Goal: Contribute content: Contribute content

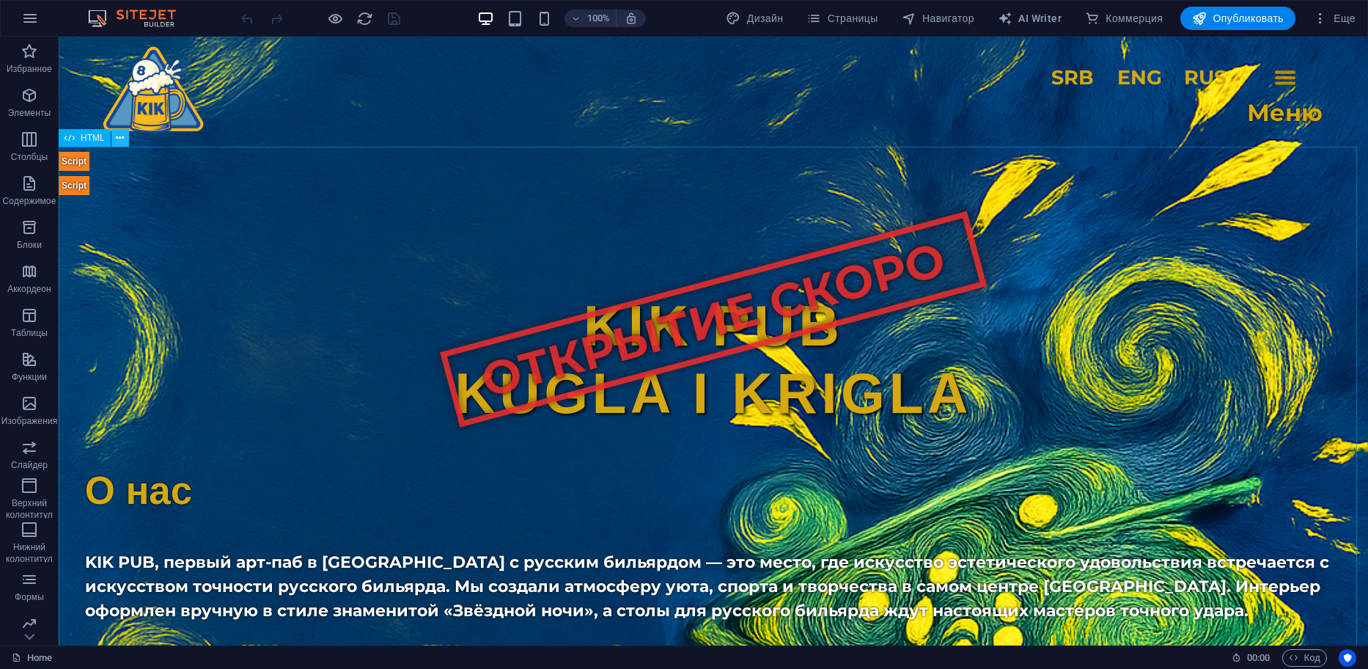
click at [124, 140] on icon at bounding box center [120, 138] width 8 height 15
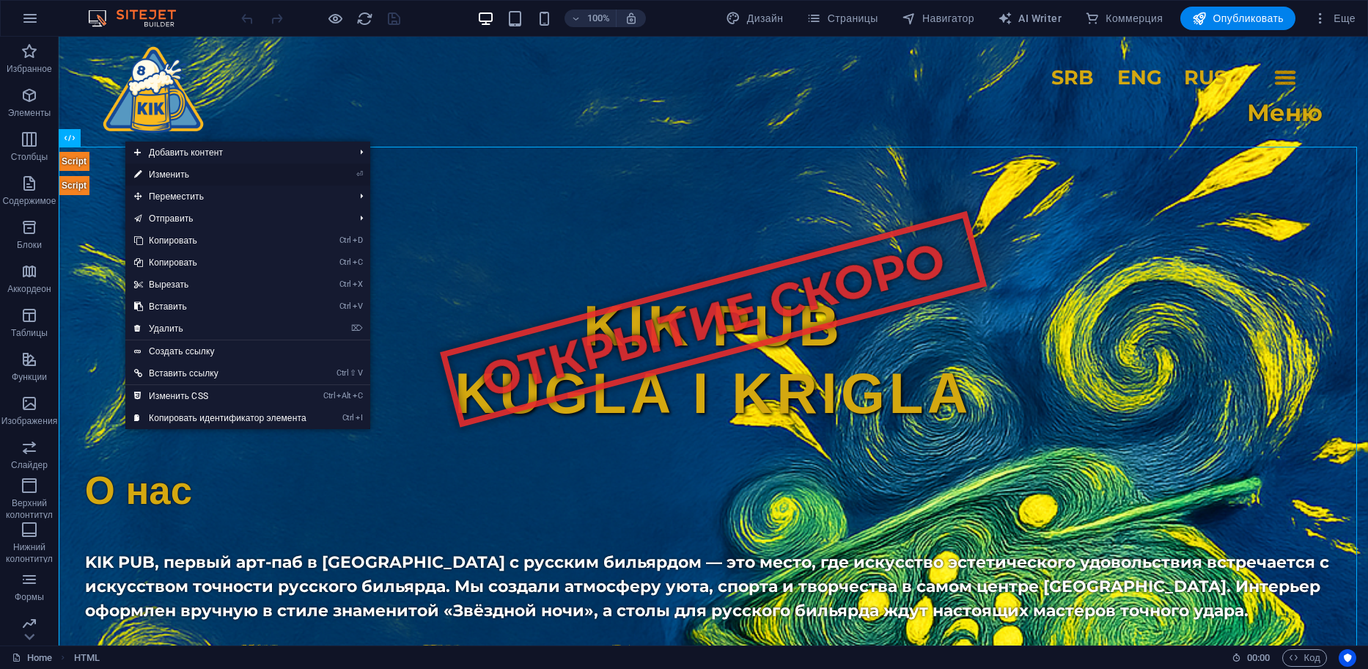
click at [235, 174] on link "⏎ Изменить" at bounding box center [220, 175] width 190 height 22
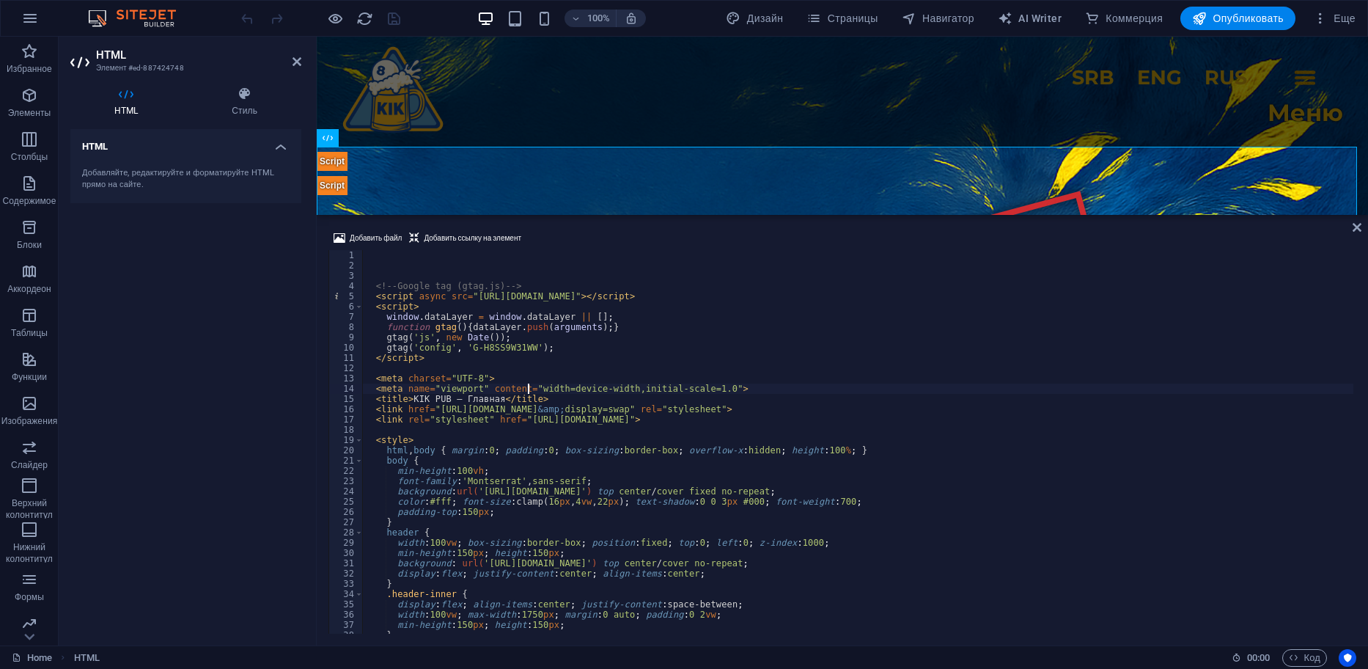
type textarea "```"
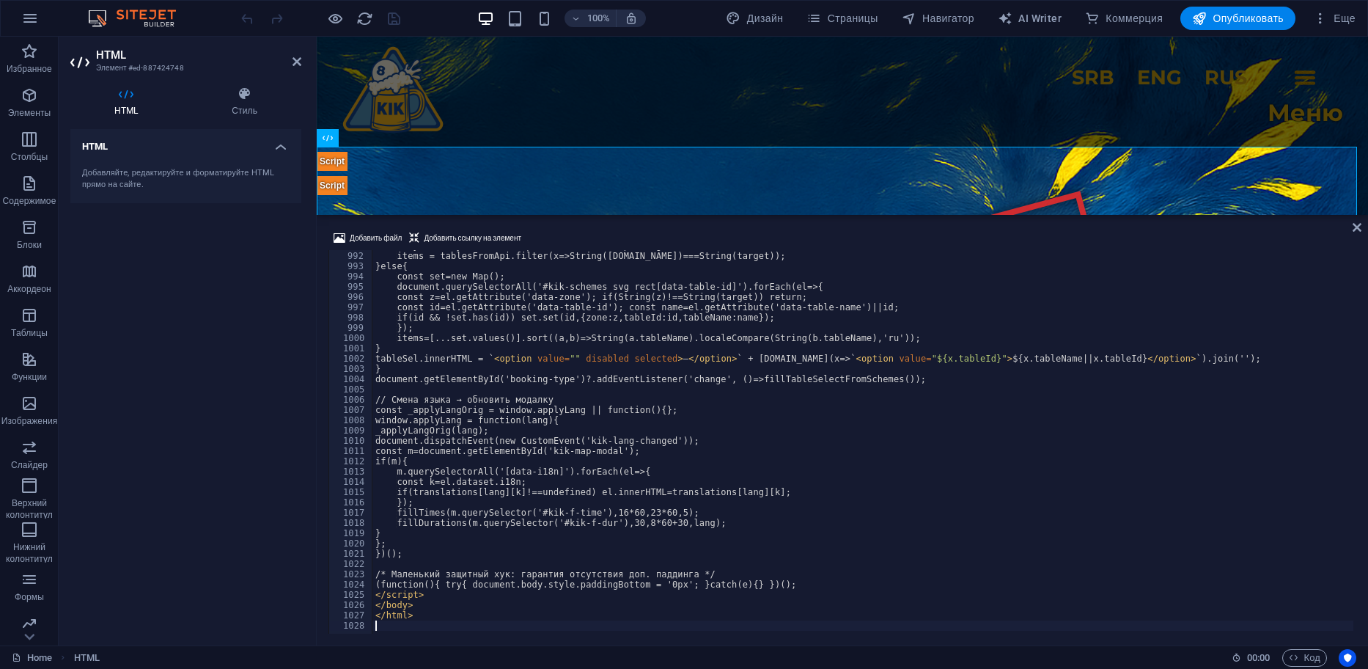
scroll to position [10172, 0]
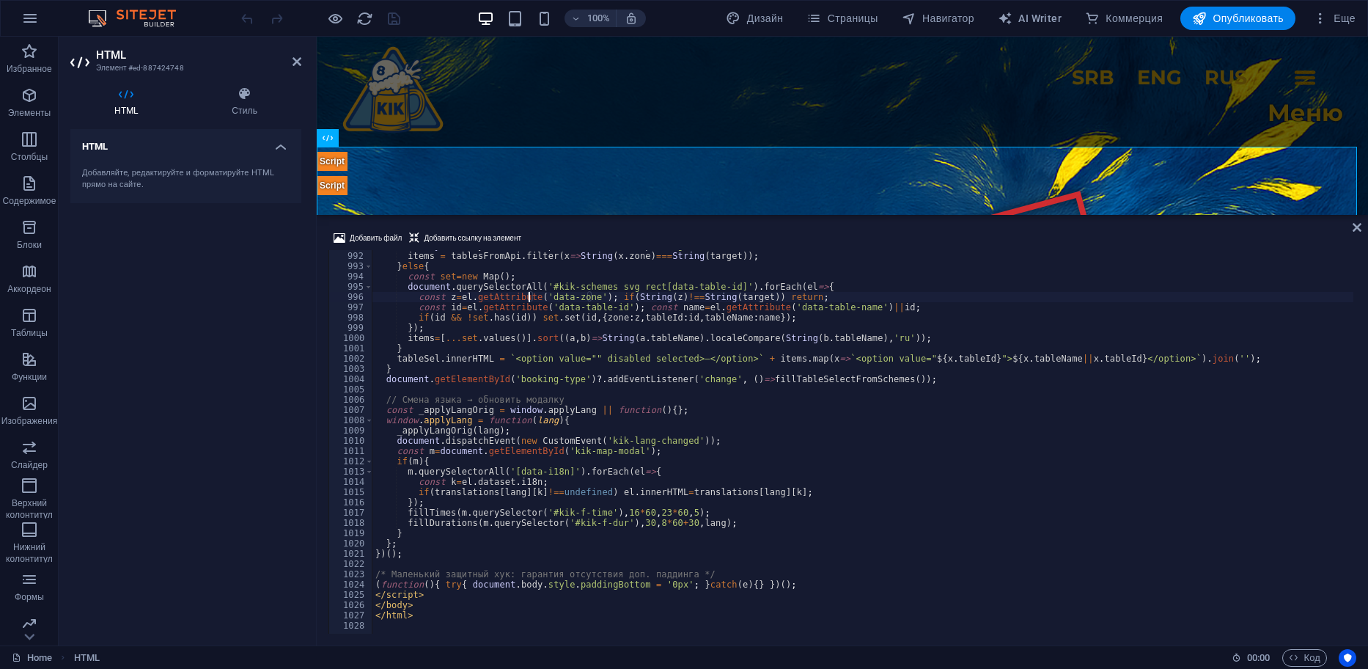
type textarea "</html>"
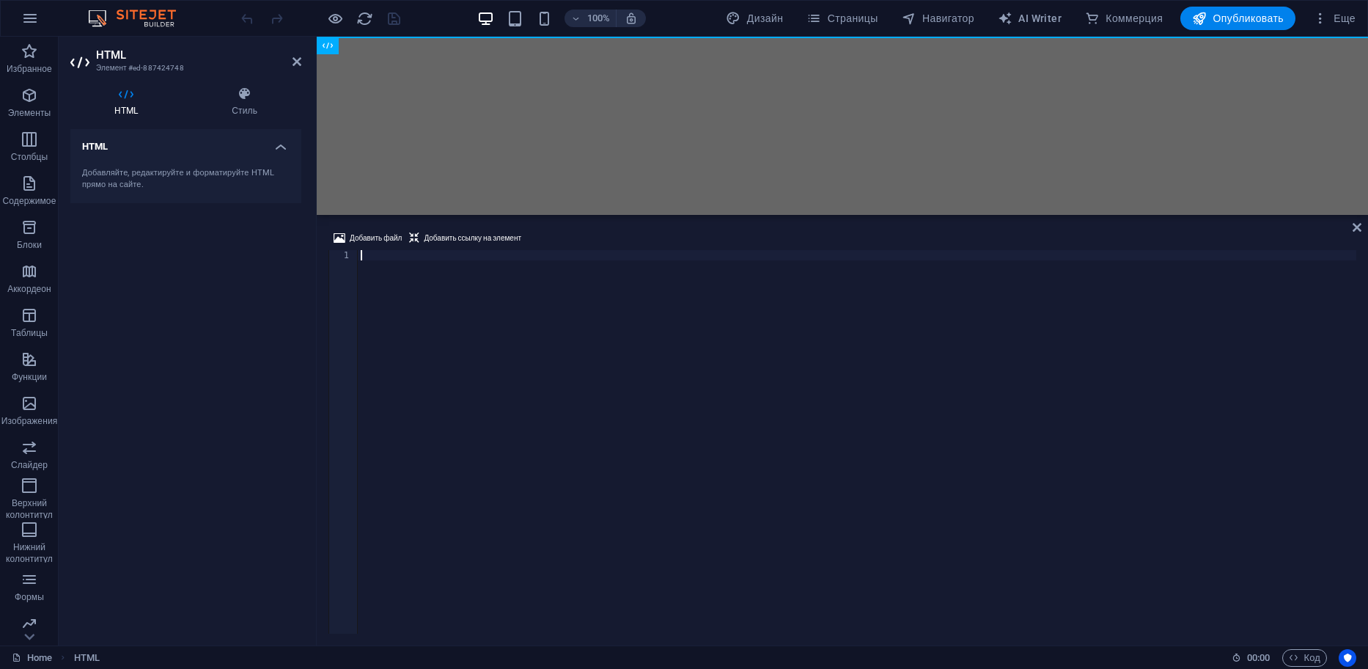
click at [449, 284] on div at bounding box center [857, 450] width 999 height 401
click at [365, 257] on div at bounding box center [857, 452] width 999 height 404
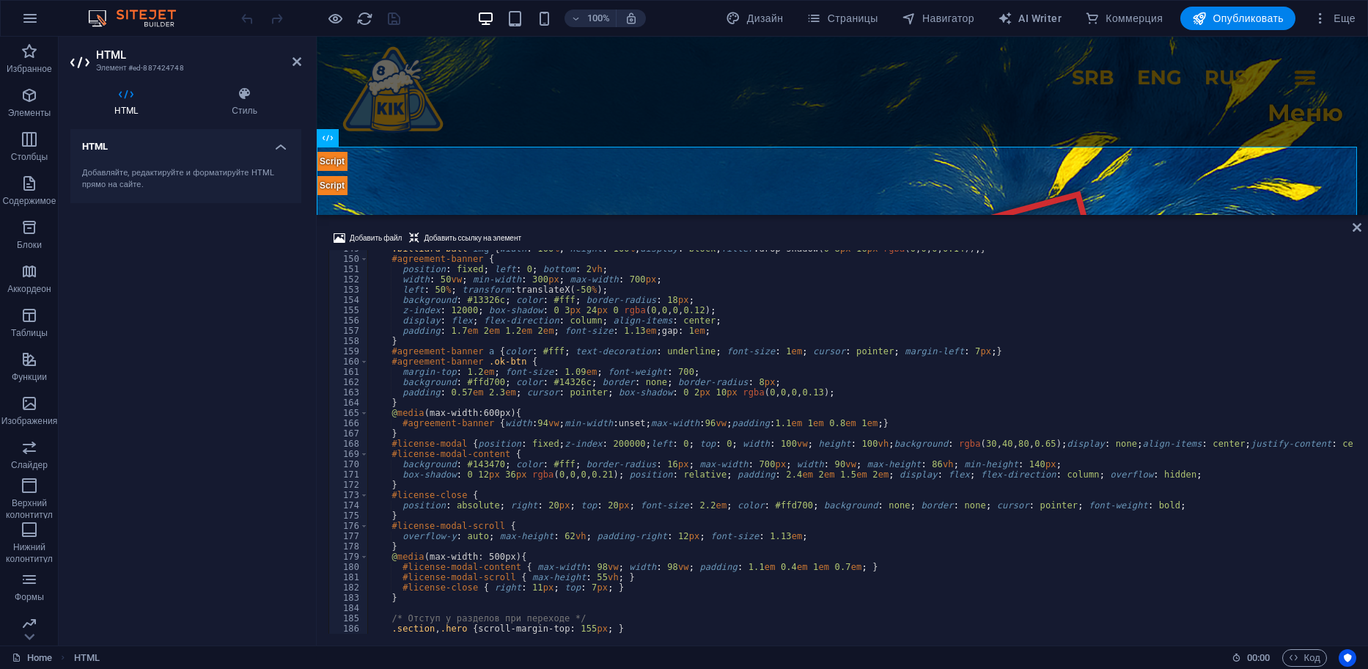
scroll to position [0, 0]
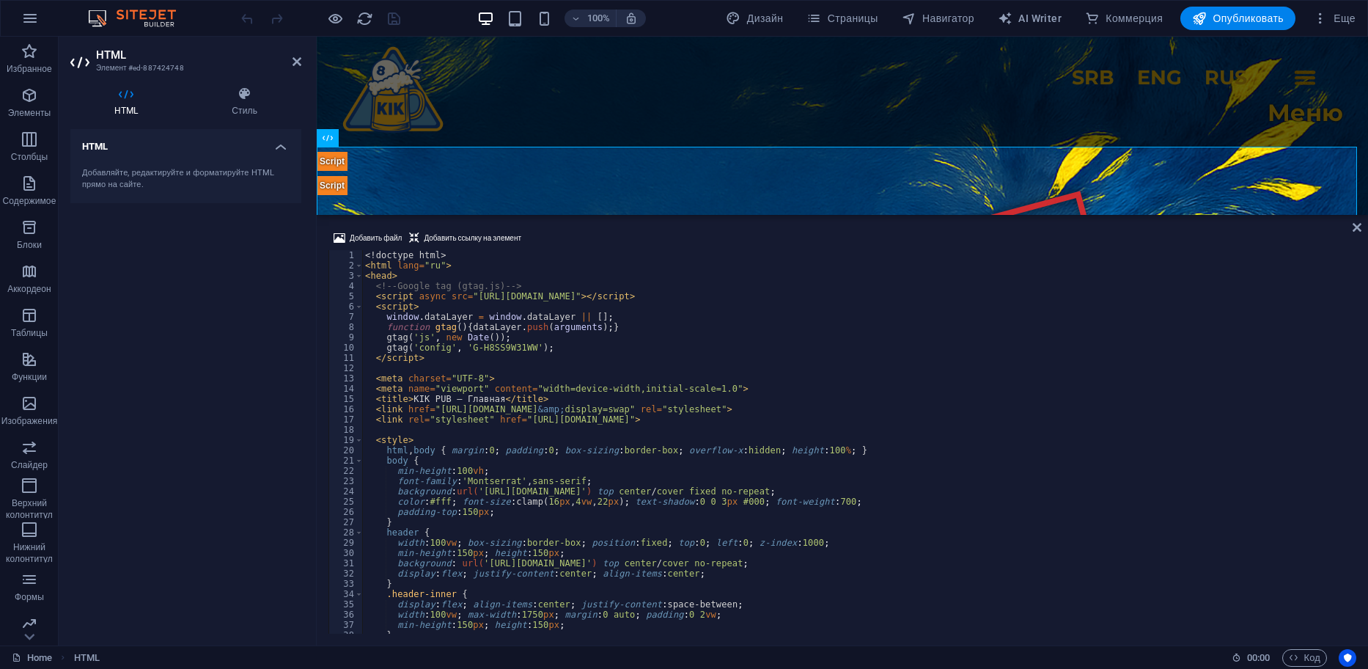
drag, startPoint x: 1354, startPoint y: 623, endPoint x: 1021, endPoint y: 173, distance: 559.9
click at [659, 407] on div "<! doctype html > < html lang = "ru" > < head > <!-- Google tag (gtag.js) --> <…" at bounding box center [1365, 450] width 2007 height 401
click at [665, 420] on div "<! doctype html > < html lang = "ru" > < head > <!-- Google tag (gtag.js) --> <…" at bounding box center [1365, 450] width 2007 height 401
click at [865, 449] on div "<! doctype html > < html lang = "ru" > < head > <!-- Google tag (gtag.js) --> <…" at bounding box center [1365, 450] width 2007 height 401
type textarea "html, body { margin:0; padding:0; box-sizing:border-box; overflow-x:hidden; hei…"
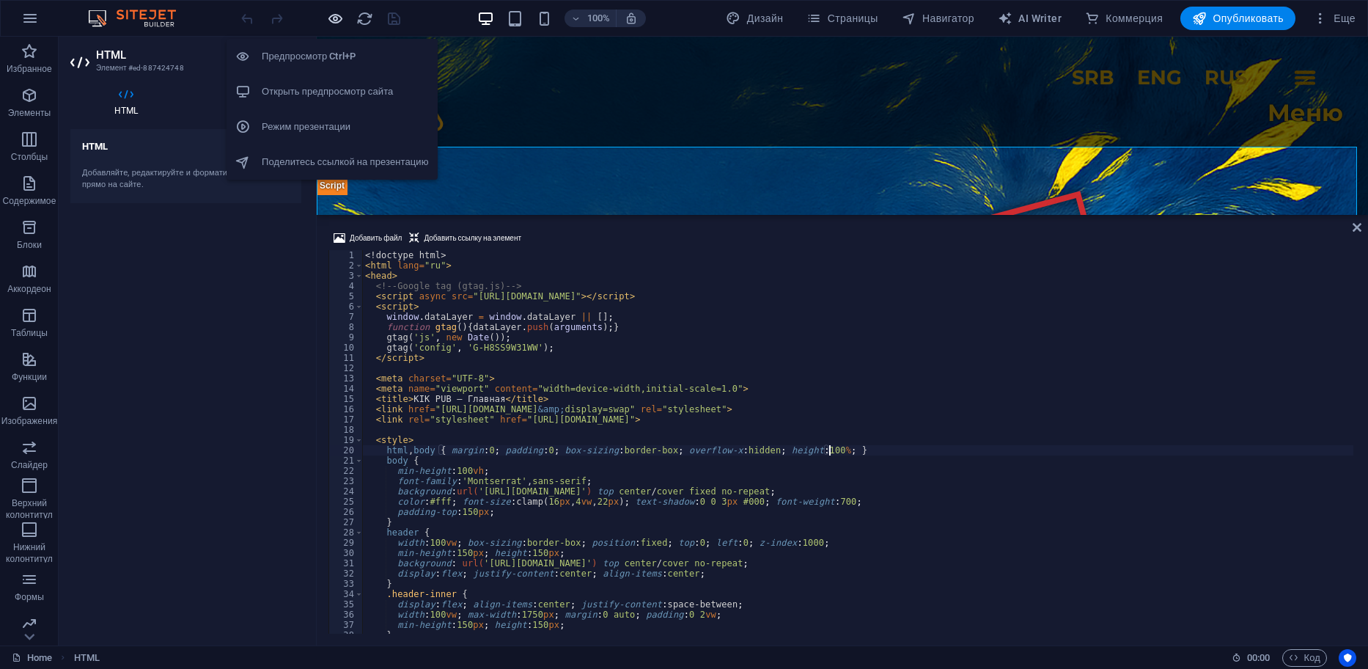
click at [339, 21] on icon "button" at bounding box center [335, 18] width 17 height 17
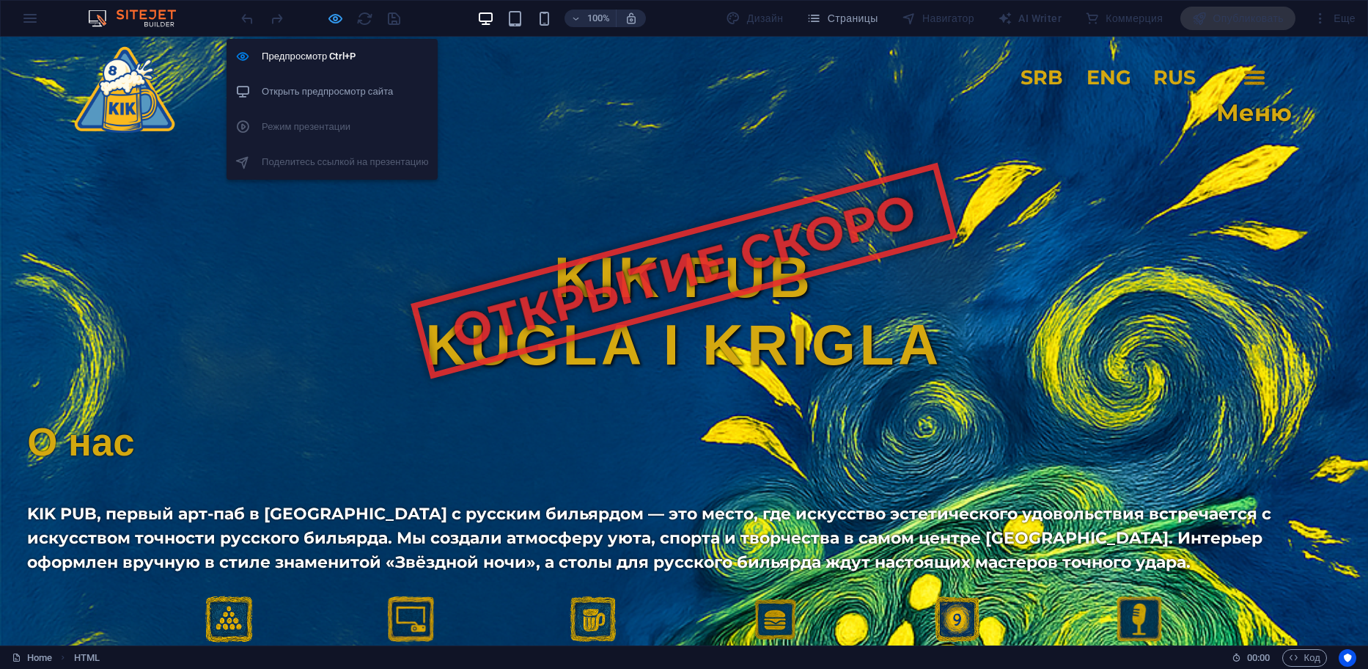
click at [335, 18] on icon "button" at bounding box center [335, 18] width 17 height 17
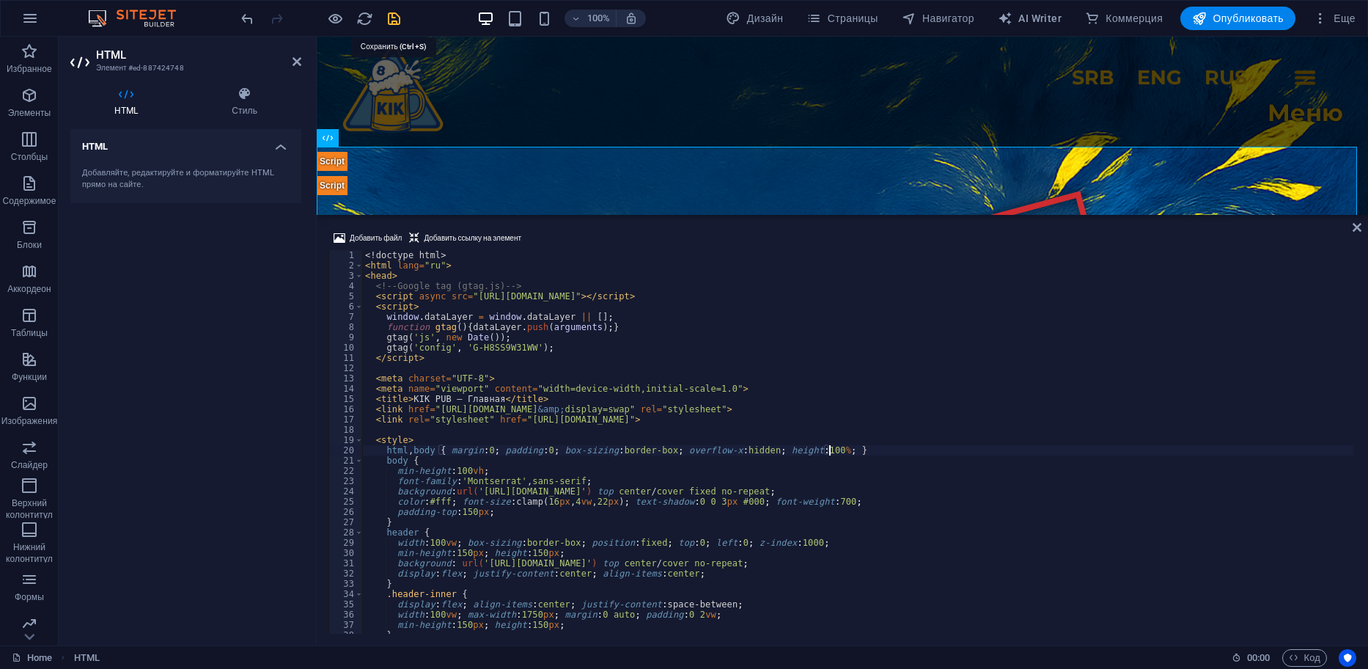
click at [391, 15] on icon "save" at bounding box center [394, 18] width 17 height 17
click at [1236, 18] on span "Опубликовать" at bounding box center [1238, 18] width 92 height 15
